Goal: Transaction & Acquisition: Download file/media

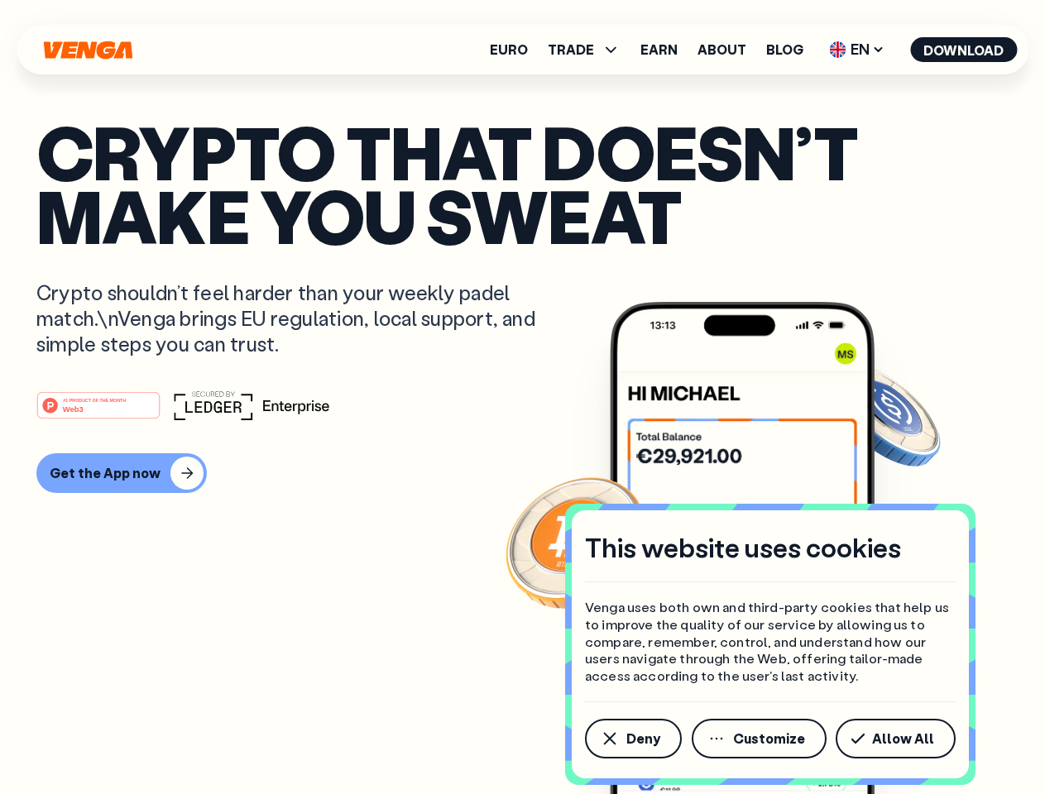
click at [522, 397] on div "#1 PRODUCT OF THE MONTH Web3" at bounding box center [522, 405] width 972 height 30
click at [632, 739] on span "Deny" at bounding box center [643, 738] width 34 height 13
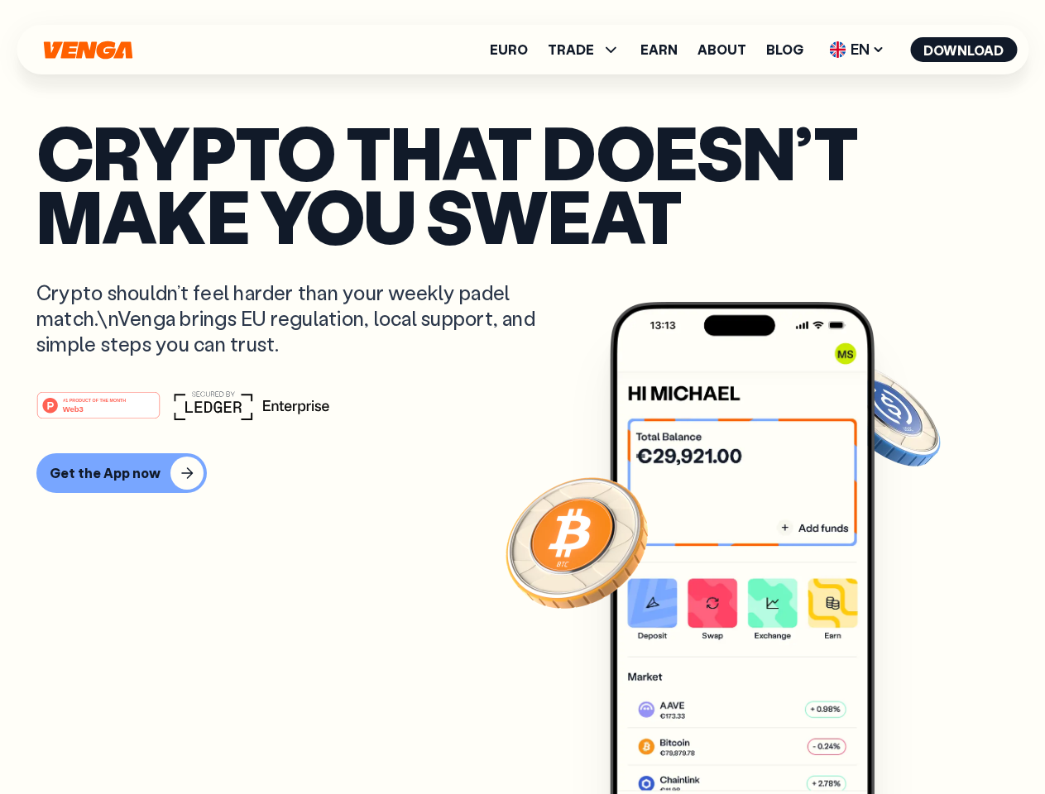
click at [760, 739] on img at bounding box center [742, 579] width 265 height 554
click at [898, 739] on article "Crypto that doesn’t make you sweat Crypto shouldn’t feel harder than your weekl…" at bounding box center [522, 430] width 972 height 620
click at [589, 50] on span "TRADE" at bounding box center [570, 49] width 46 height 13
click at [857, 50] on span "EN" at bounding box center [856, 49] width 67 height 26
click at [963, 50] on button "Download" at bounding box center [963, 49] width 107 height 25
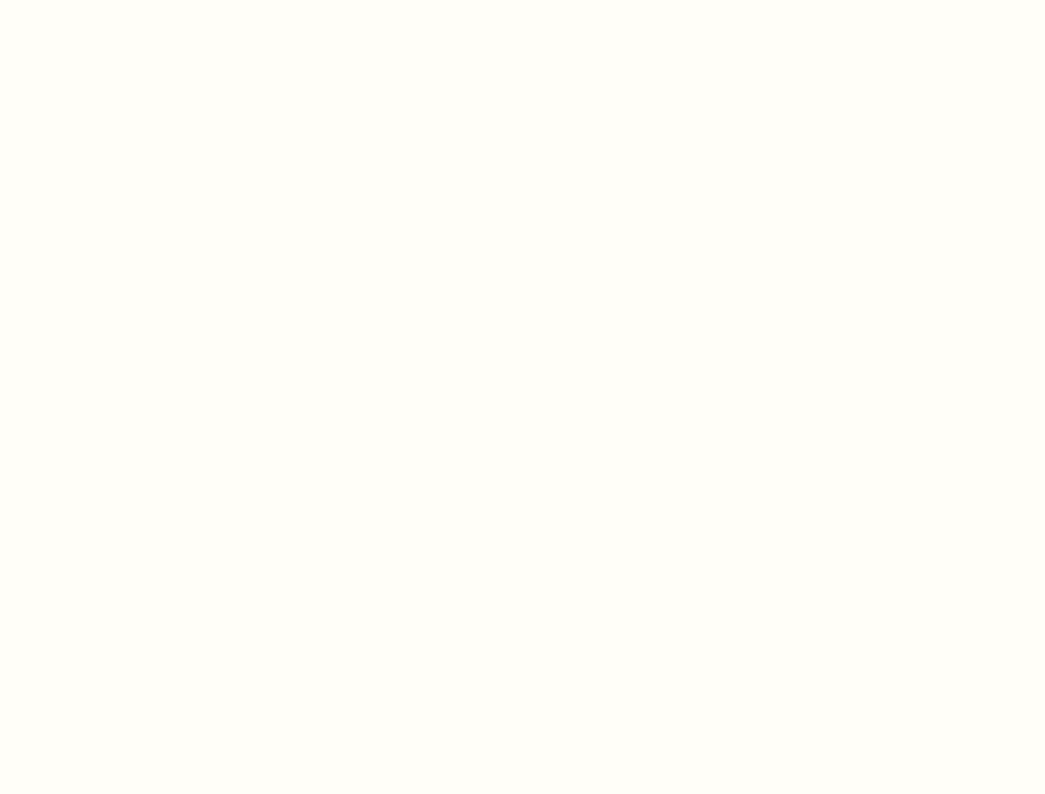
click at [522, 0] on html "This website uses cookies Venga uses both own and third-party cookies that help…" at bounding box center [522, 0] width 1045 height 0
click at [119, 0] on html "This website uses cookies Venga uses both own and third-party cookies that help…" at bounding box center [522, 0] width 1045 height 0
click at [101, 0] on html "This website uses cookies Venga uses both own and third-party cookies that help…" at bounding box center [522, 0] width 1045 height 0
